Goal: Task Accomplishment & Management: Use online tool/utility

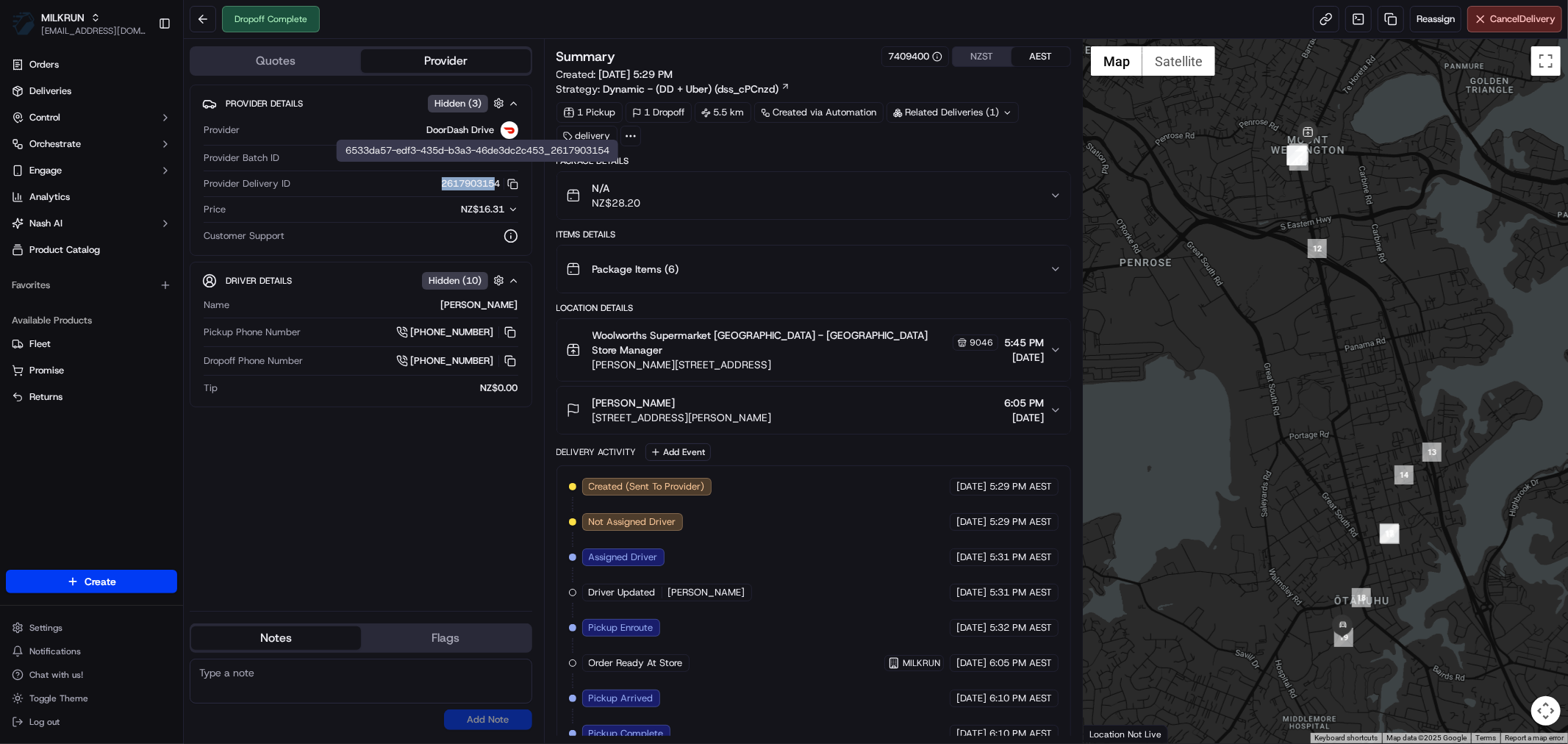
drag, startPoint x: 432, startPoint y: 183, endPoint x: 495, endPoint y: 183, distance: 63.0
click at [495, 183] on div "2617903154 Copy 6533da57-edf3-435d-b3a3-46de3dc2c453_2617903154" at bounding box center [407, 184] width 222 height 13
click at [489, 183] on button "2617903154 Copy 6533da57-edf3-435d-b3a3-46de3dc2c453_2617903154" at bounding box center [479, 184] width 77 height 13
click at [493, 183] on button "2617903154 Copy 6533da57-edf3-435d-b3a3-46de3dc2c453_2617903154" at bounding box center [479, 184] width 77 height 13
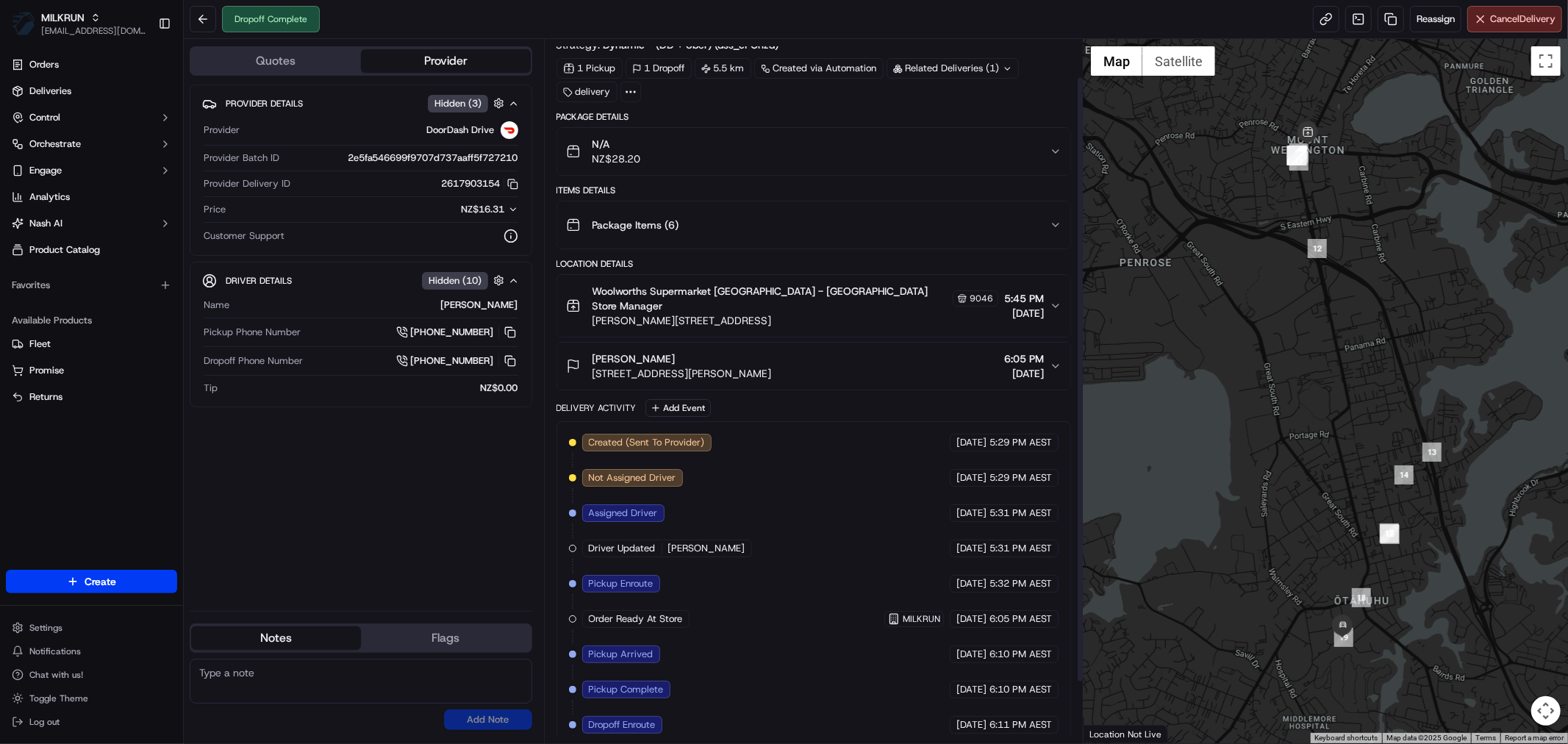
scroll to position [115, 0]
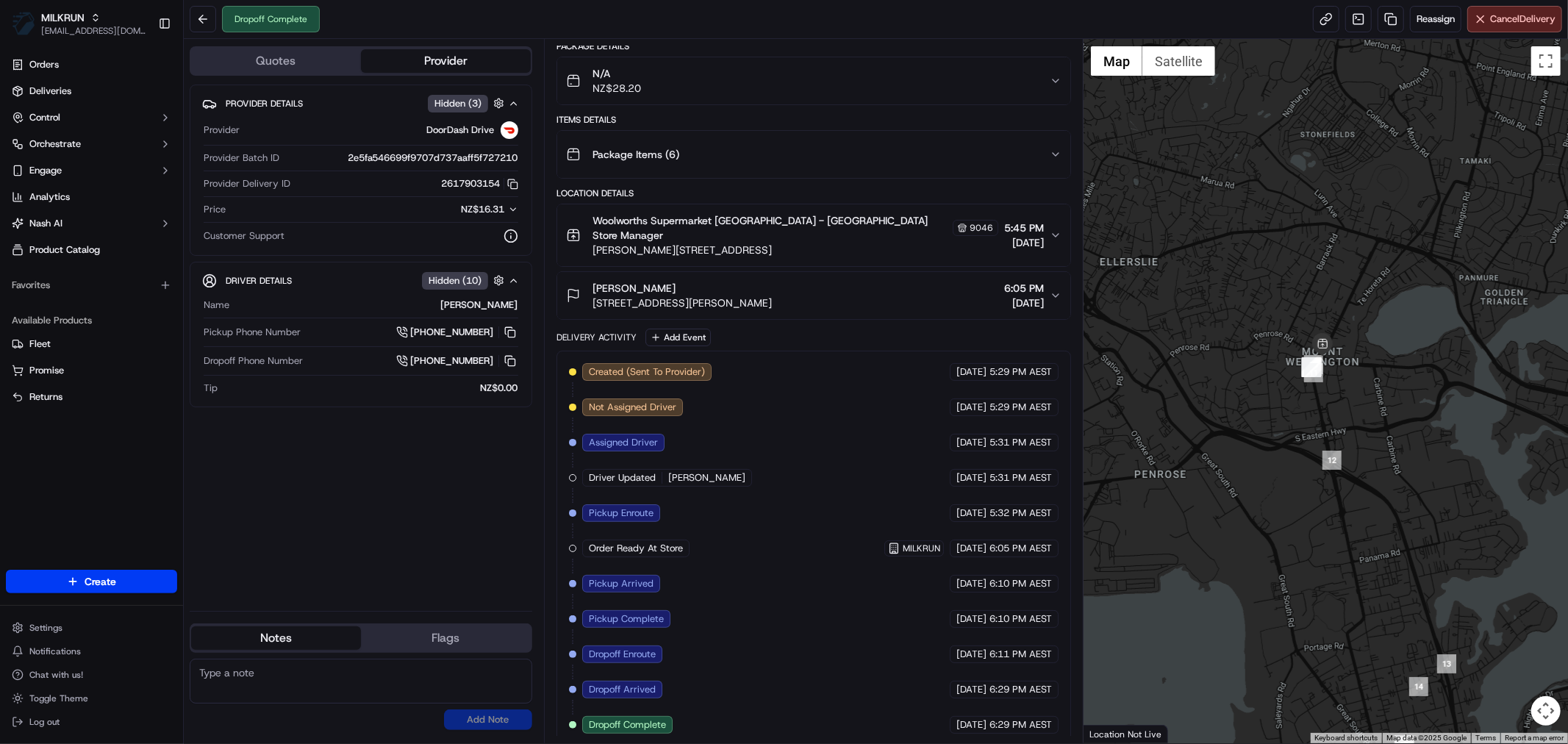
drag, startPoint x: 1350, startPoint y: 196, endPoint x: 1392, endPoint y: 139, distance: 70.8
click at [1392, 144] on div at bounding box center [1326, 391] width 485 height 704
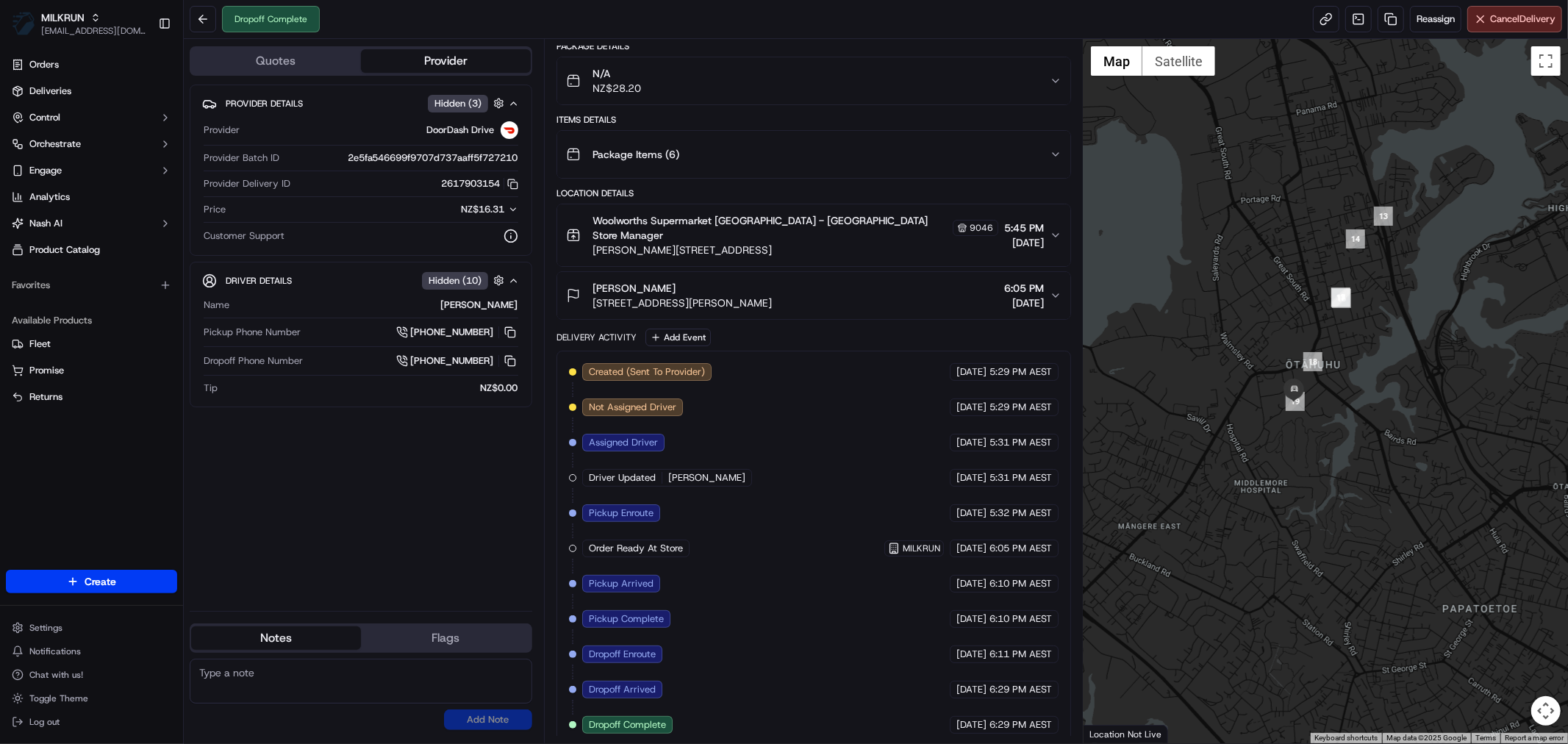
drag, startPoint x: 1461, startPoint y: 187, endPoint x: 1303, endPoint y: 625, distance: 465.6
click at [1303, 625] on div at bounding box center [1326, 391] width 485 height 704
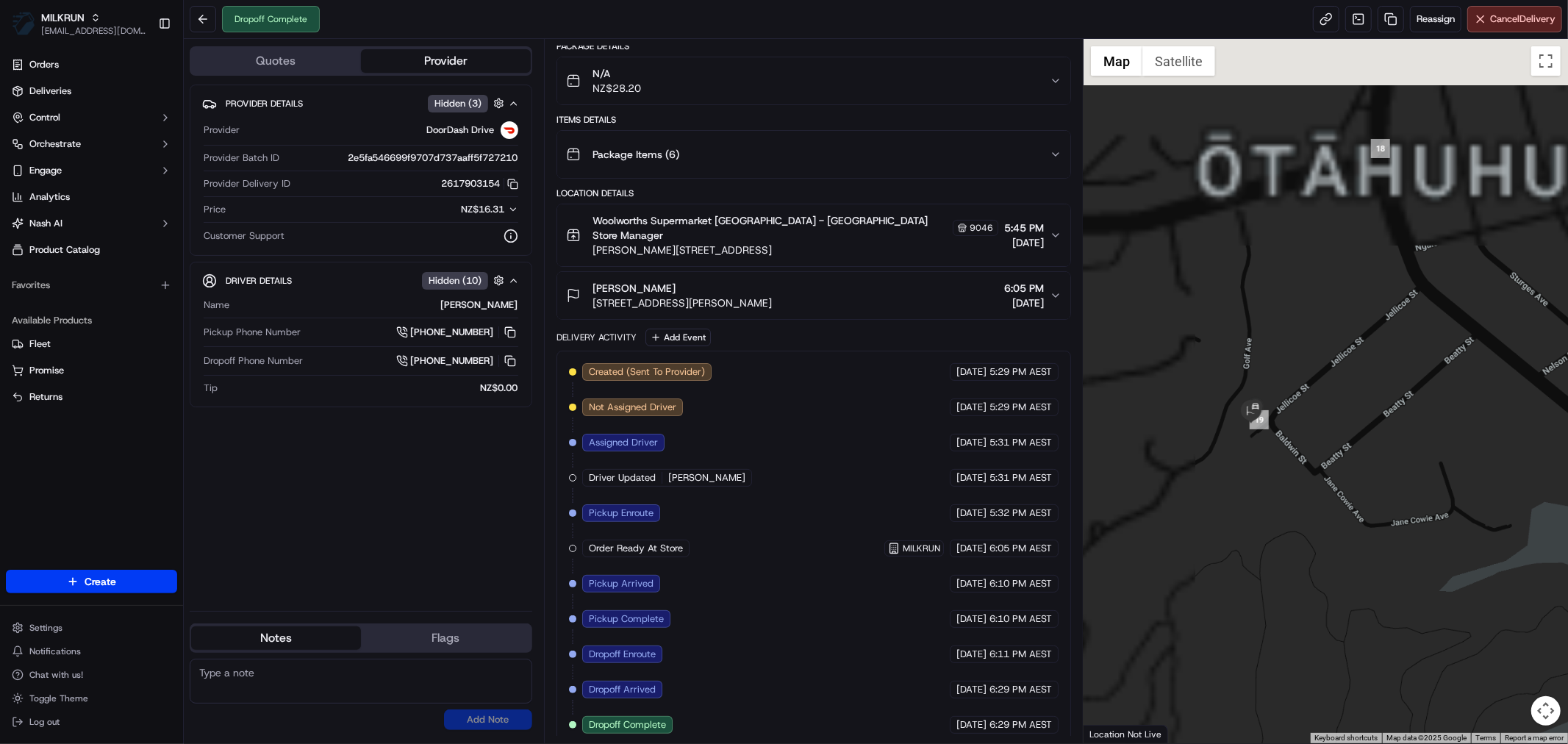
drag, startPoint x: 1289, startPoint y: 341, endPoint x: 1431, endPoint y: 593, distance: 289.3
click at [1431, 593] on div at bounding box center [1326, 391] width 485 height 704
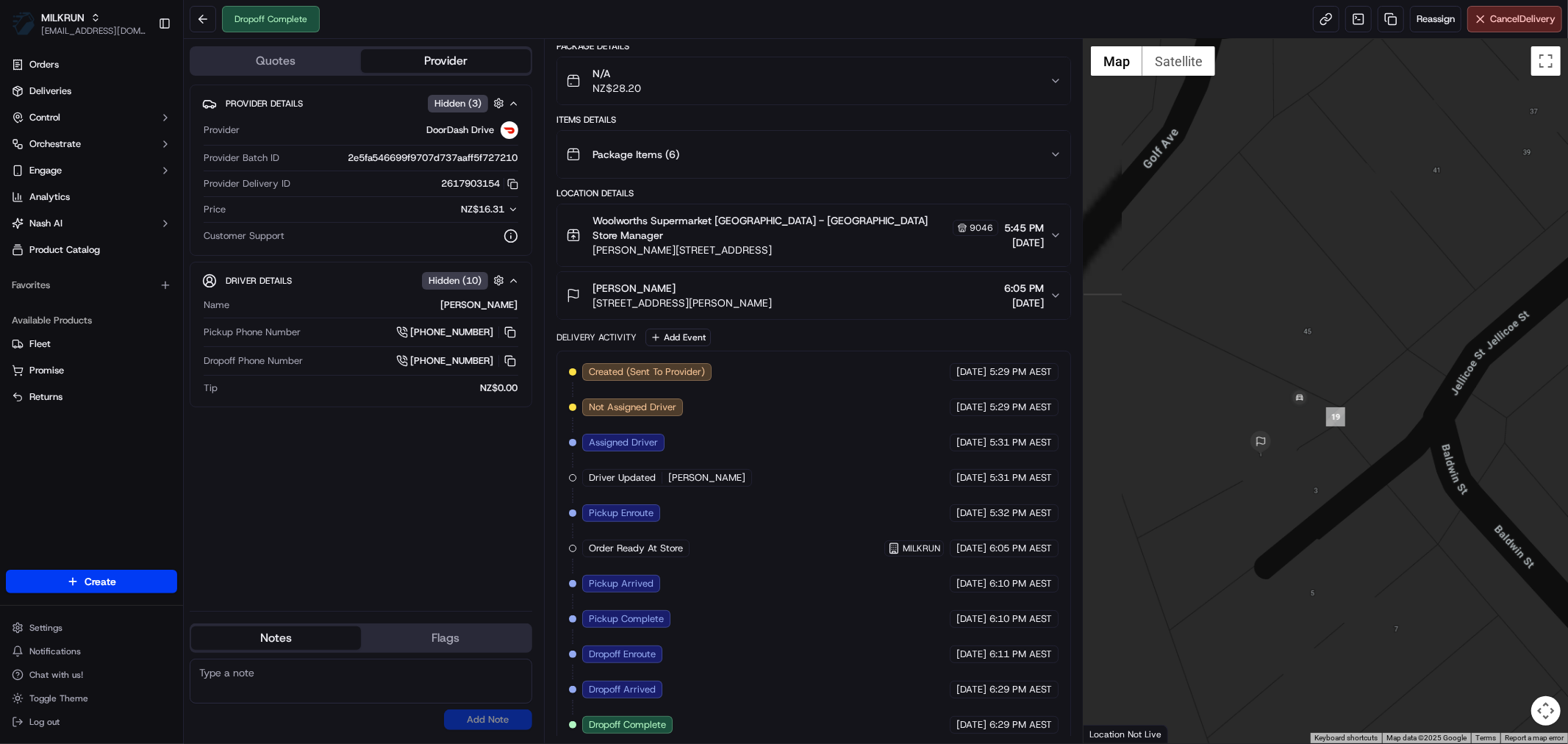
drag, startPoint x: 1241, startPoint y: 547, endPoint x: 1382, endPoint y: 596, distance: 149.3
click at [1382, 596] on div at bounding box center [1326, 391] width 485 height 704
